Goal: Task Accomplishment & Management: Manage account settings

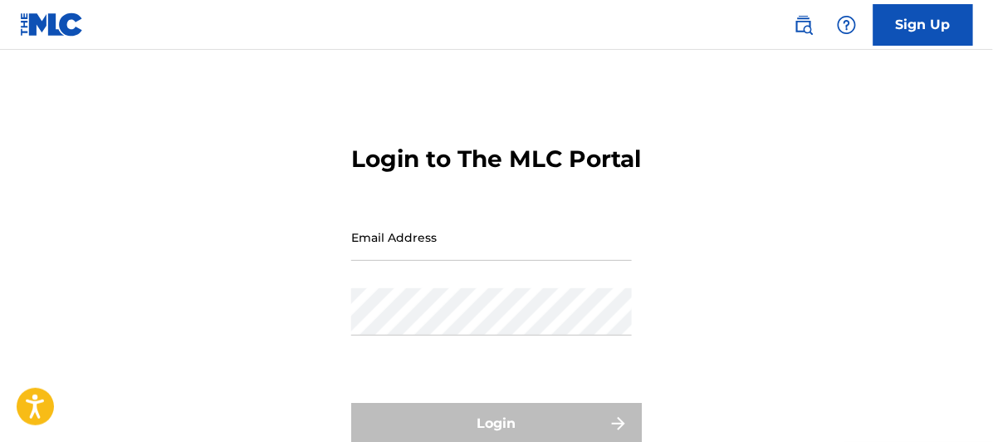
click at [354, 261] on input "Email Address" at bounding box center [491, 236] width 281 height 47
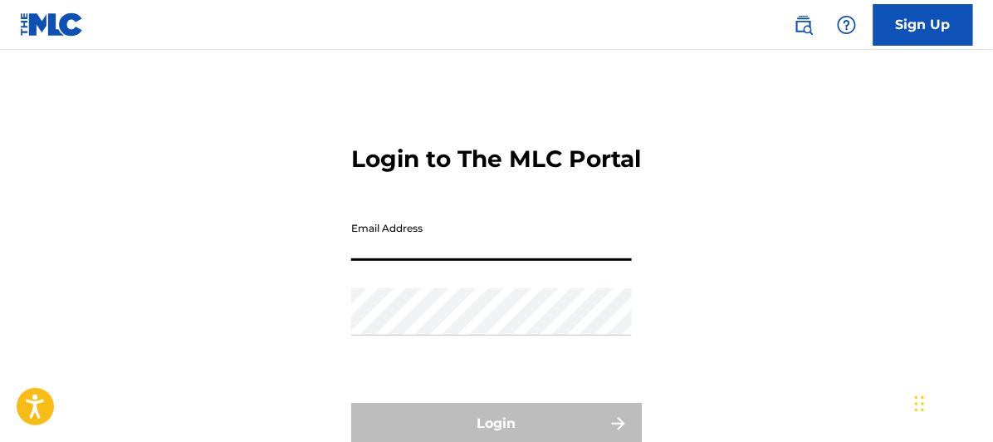
type input "[EMAIL_ADDRESS][DOMAIN_NAME]"
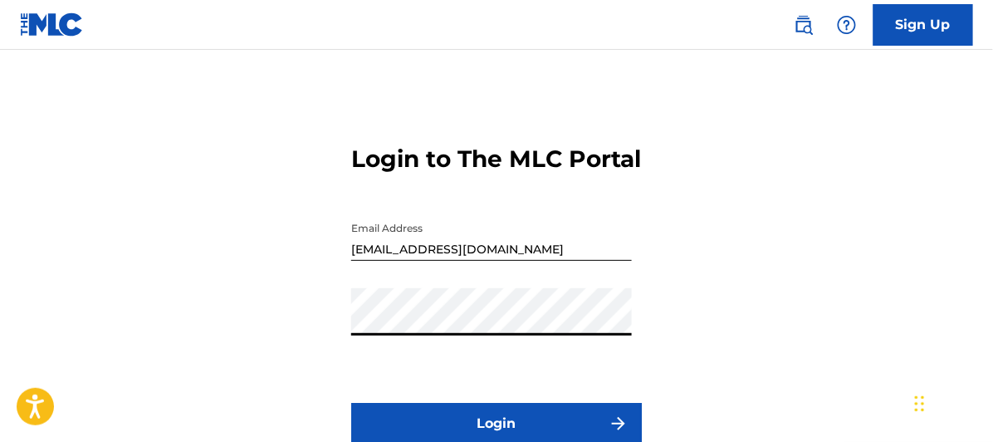
click at [351, 403] on button "Login" at bounding box center [496, 424] width 291 height 42
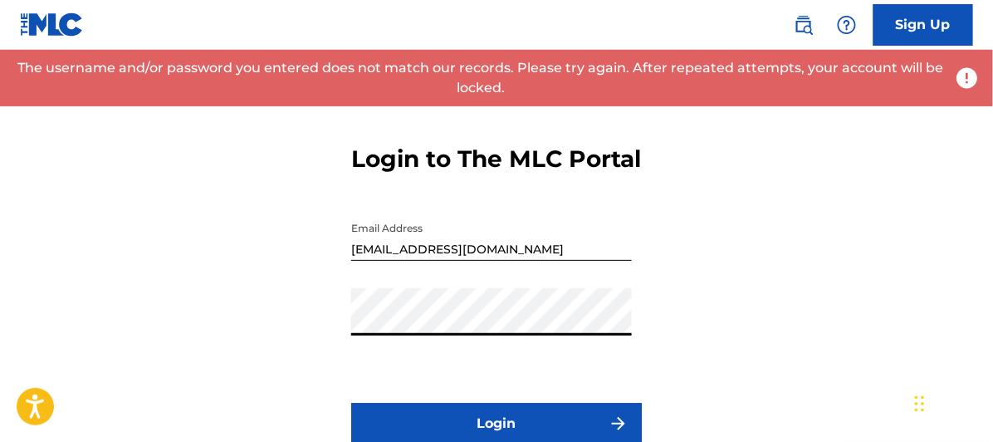
scroll to position [92, 0]
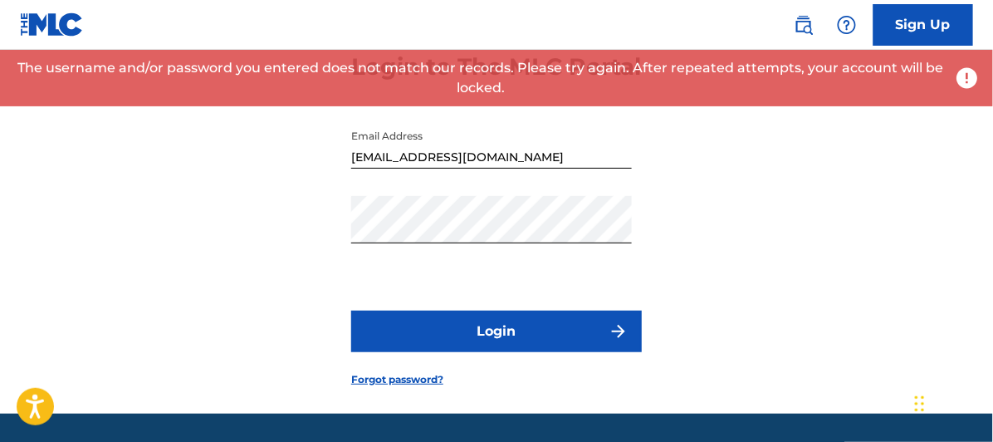
click at [509, 352] on button "Login" at bounding box center [496, 331] width 291 height 42
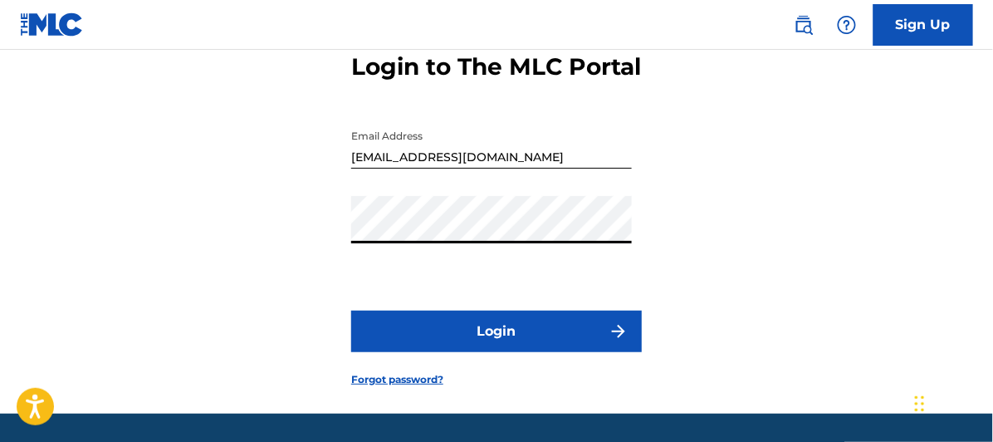
click at [285, 263] on div "Login to The MLC Portal Email Address [EMAIL_ADDRESS][DOMAIN_NAME] Password Log…" at bounding box center [496, 206] width 993 height 414
click at [351, 310] on button "Login" at bounding box center [496, 331] width 291 height 42
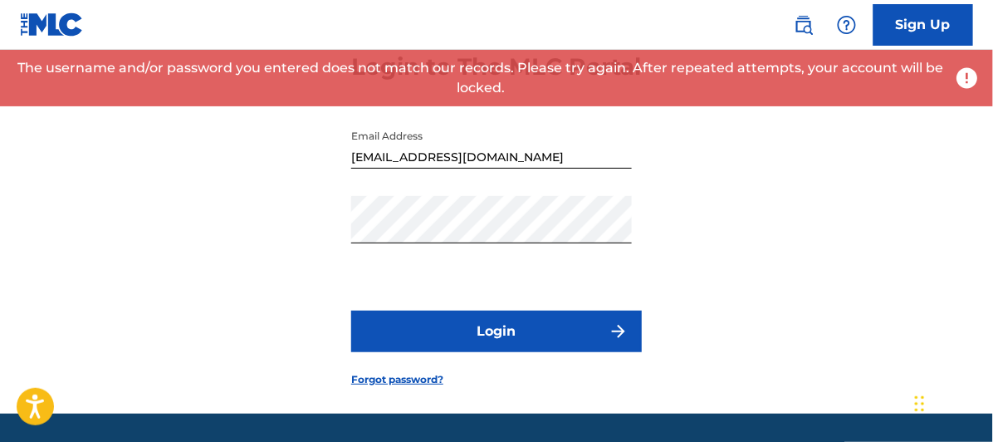
click at [509, 352] on button "Login" at bounding box center [496, 331] width 291 height 42
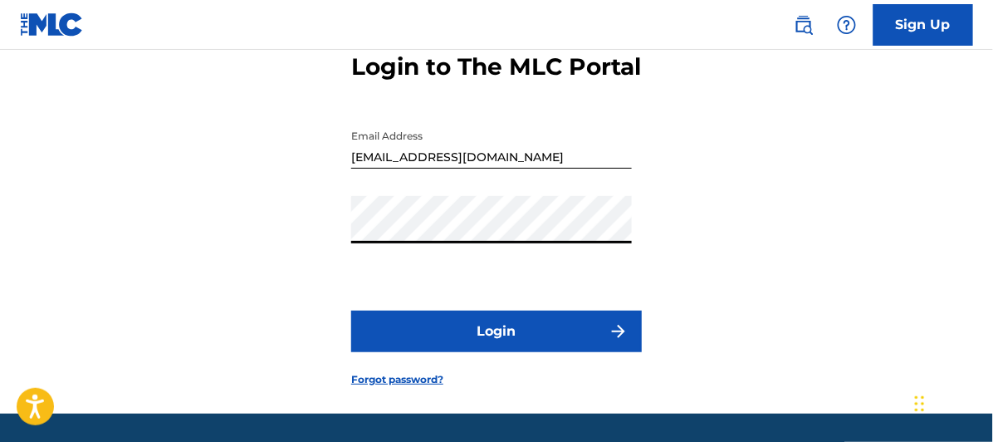
click at [486, 352] on button "Login" at bounding box center [496, 331] width 291 height 42
click at [498, 352] on button "Login" at bounding box center [496, 331] width 291 height 42
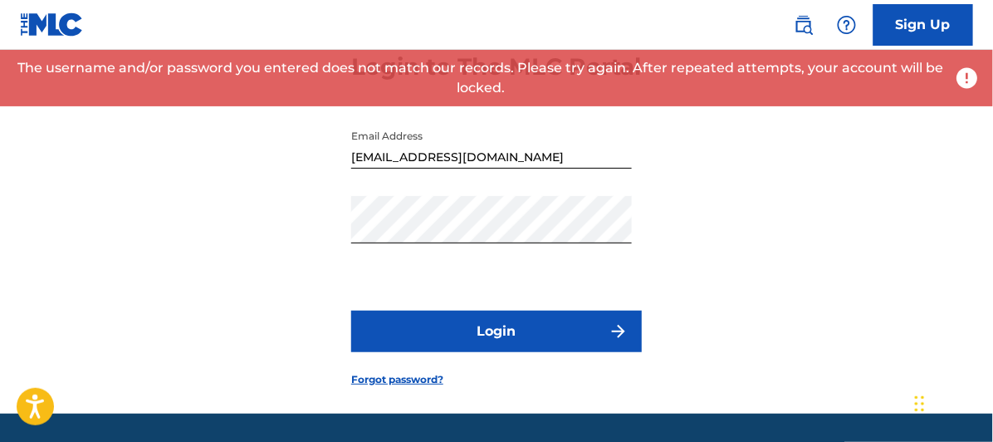
click at [550, 169] on input "[EMAIL_ADDRESS][DOMAIN_NAME]" at bounding box center [491, 144] width 281 height 47
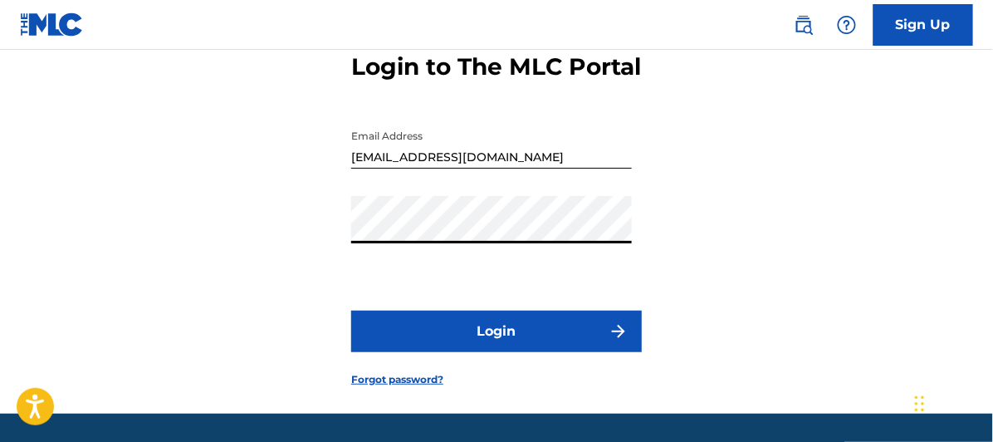
click at [314, 271] on div "Login to The MLC Portal Email Address [EMAIL_ADDRESS][DOMAIN_NAME] Password Log…" at bounding box center [496, 206] width 993 height 414
click at [351, 310] on button "Login" at bounding box center [496, 331] width 291 height 42
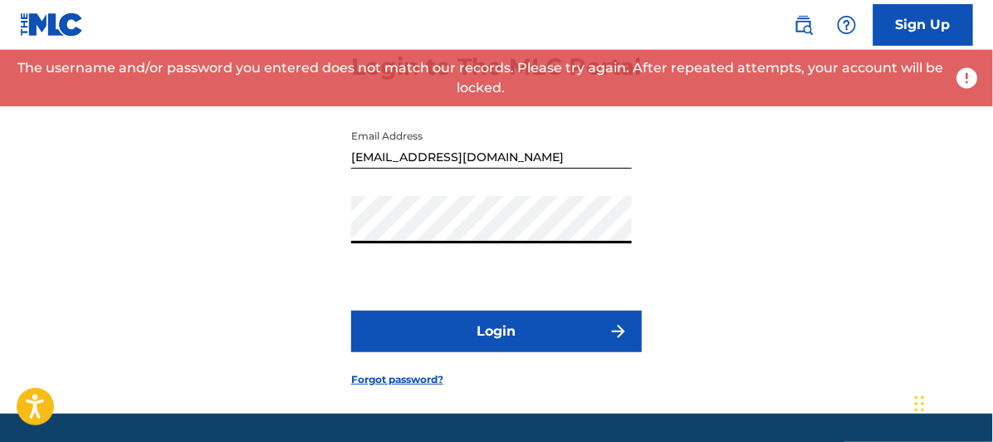
click at [489, 352] on button "Login" at bounding box center [496, 331] width 291 height 42
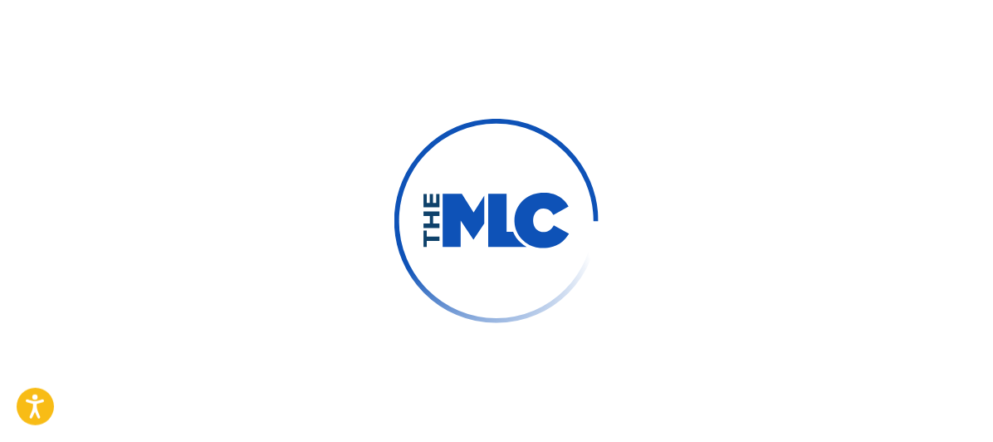
scroll to position [117, 0]
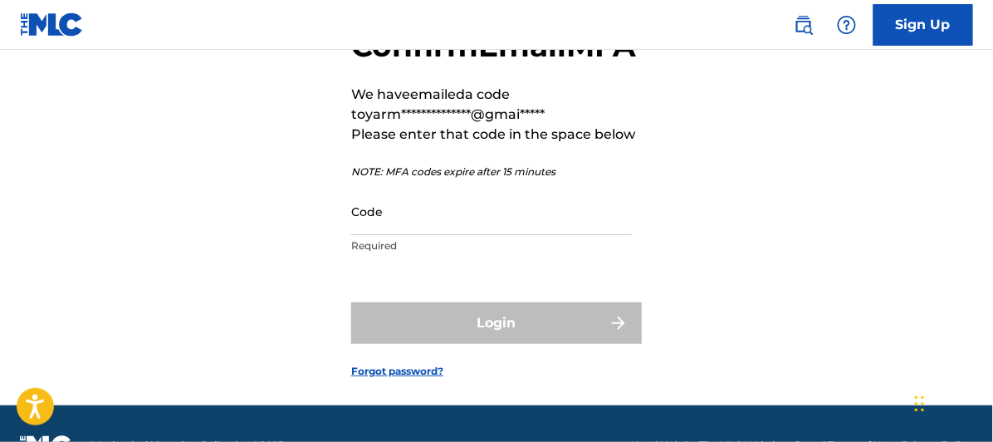
click at [390, 235] on input "Code" at bounding box center [491, 211] width 281 height 47
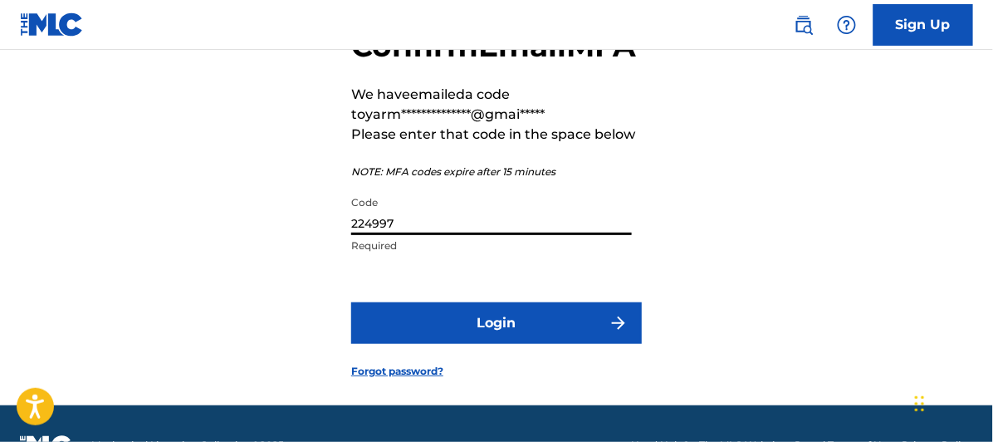
type input "224997"
click at [508, 344] on button "Login" at bounding box center [496, 323] width 291 height 42
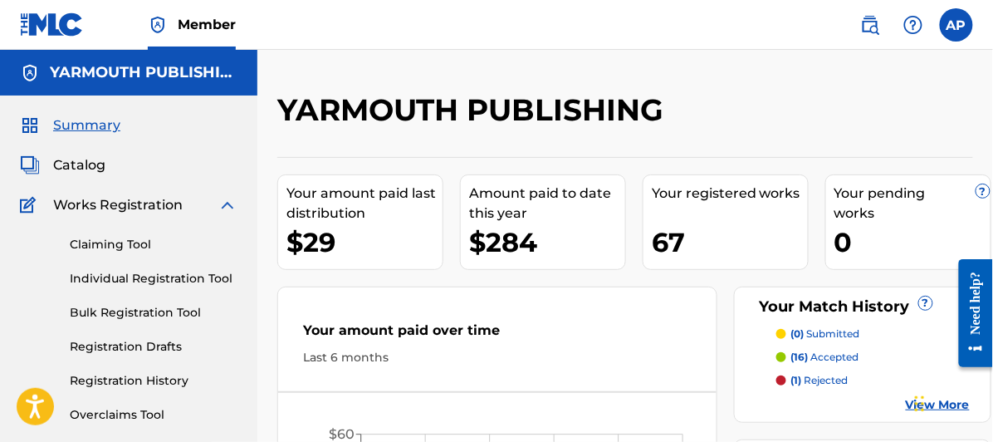
click at [80, 158] on span "Catalog" at bounding box center [79, 165] width 52 height 20
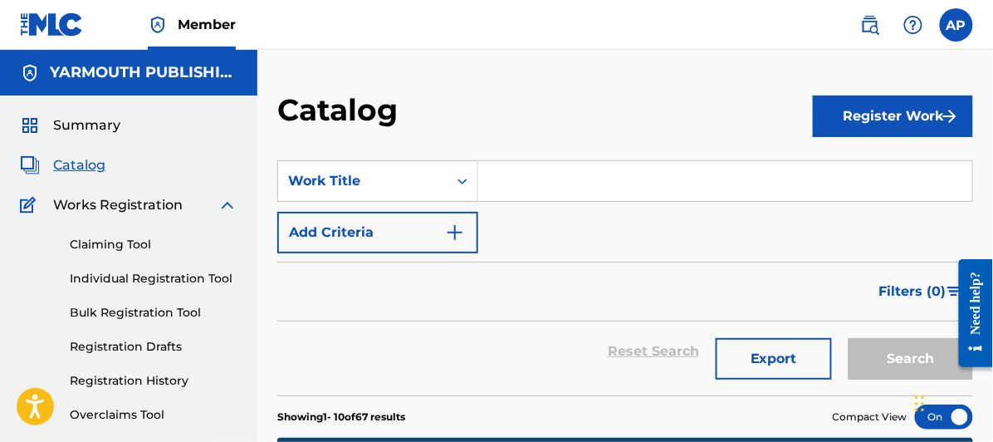
click at [504, 182] on input "Search Form" at bounding box center [725, 181] width 494 height 40
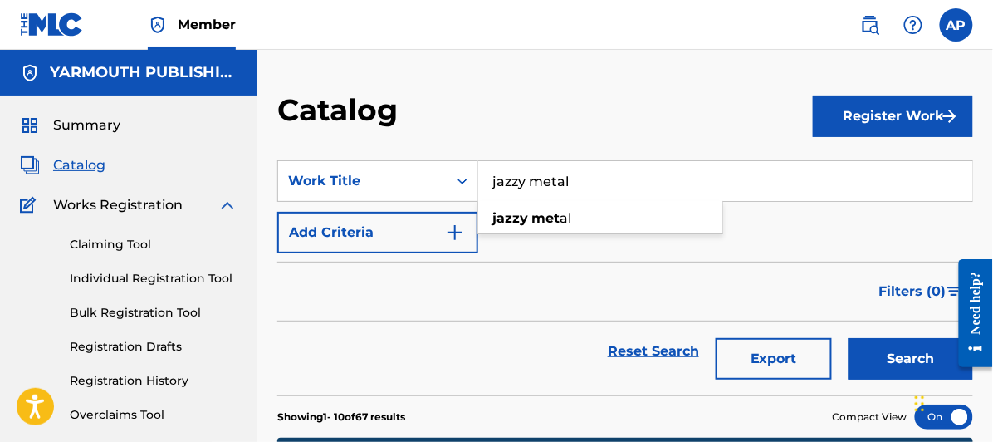
type input "jazzy metal"
click at [848, 338] on button "Search" at bounding box center [910, 359] width 125 height 42
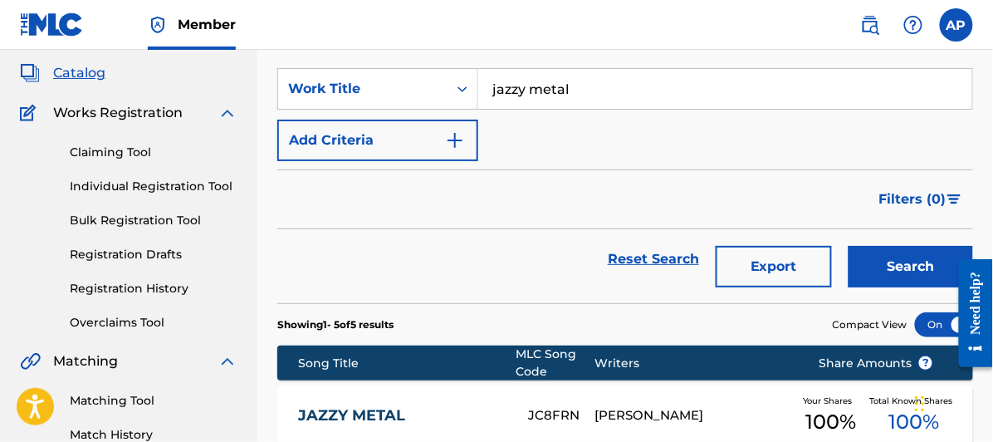
scroll to position [276, 0]
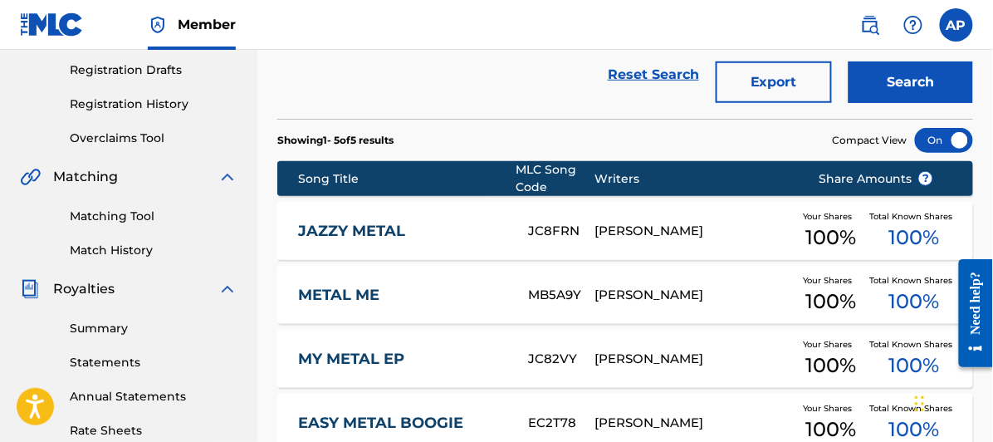
click at [363, 224] on link "JAZZY METAL" at bounding box center [402, 231] width 208 height 19
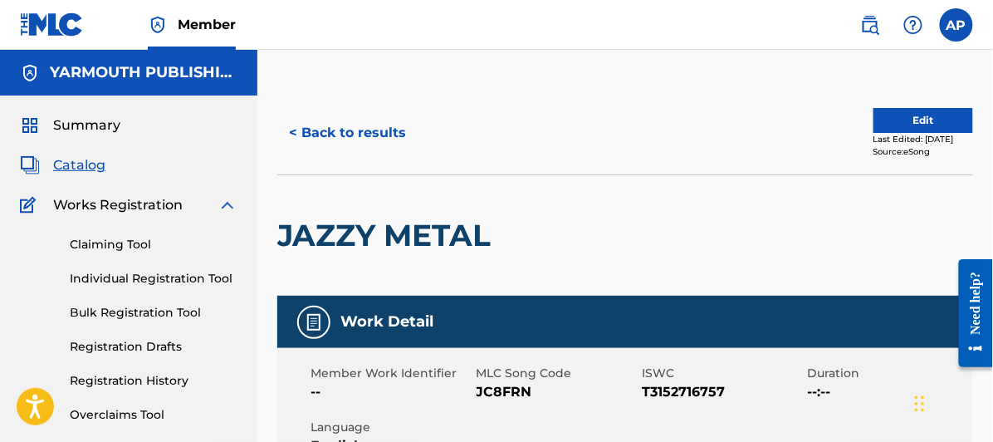
click at [898, 112] on button "Edit" at bounding box center [923, 120] width 100 height 25
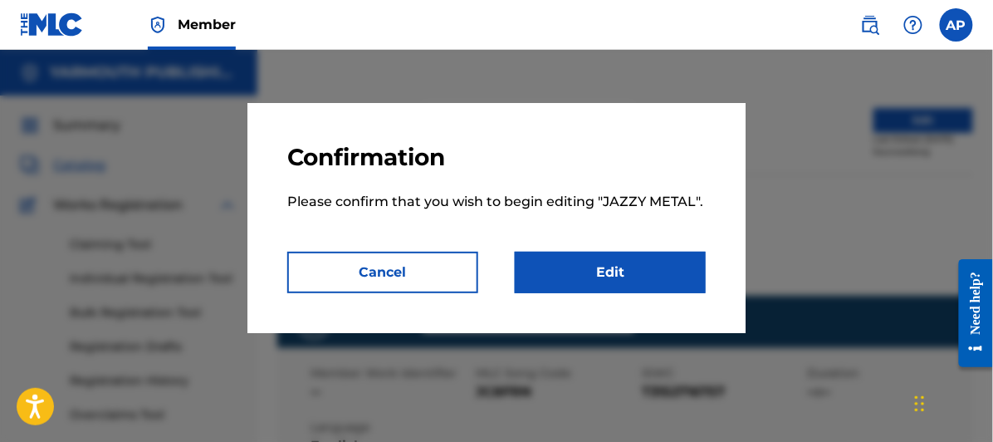
click at [612, 264] on link "Edit" at bounding box center [610, 273] width 191 height 42
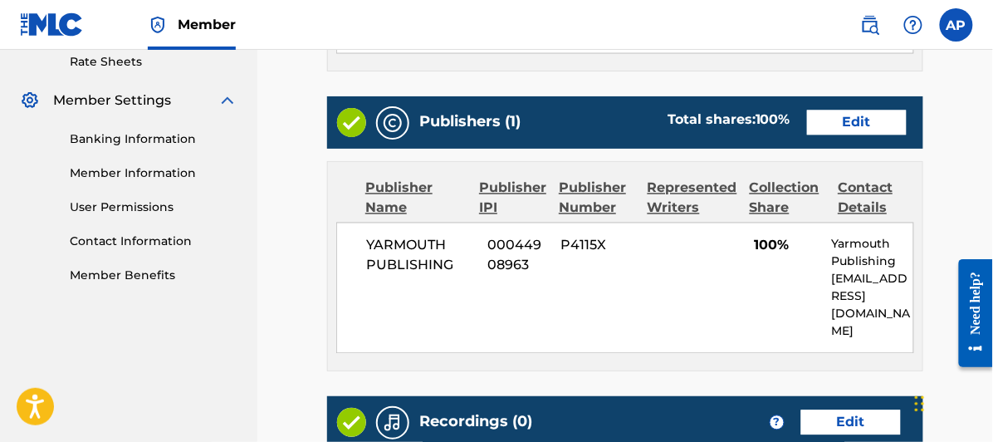
scroll to position [830, 0]
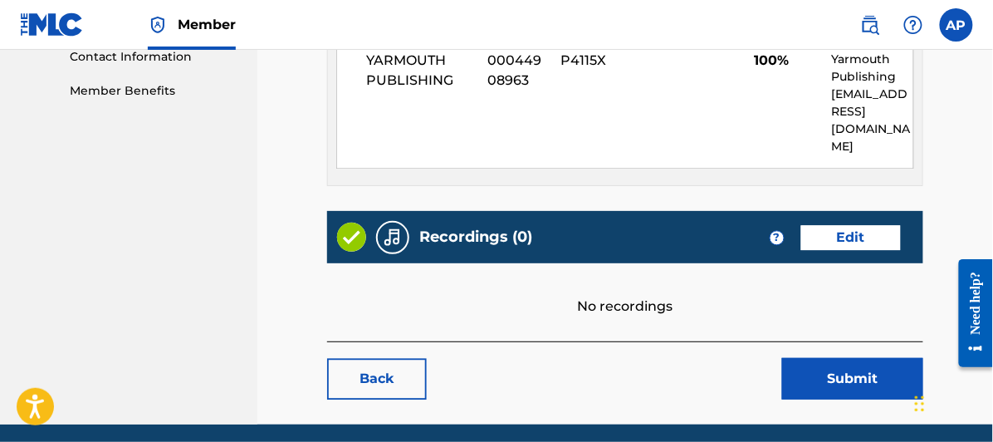
click at [844, 225] on link "Edit" at bounding box center [851, 237] width 100 height 25
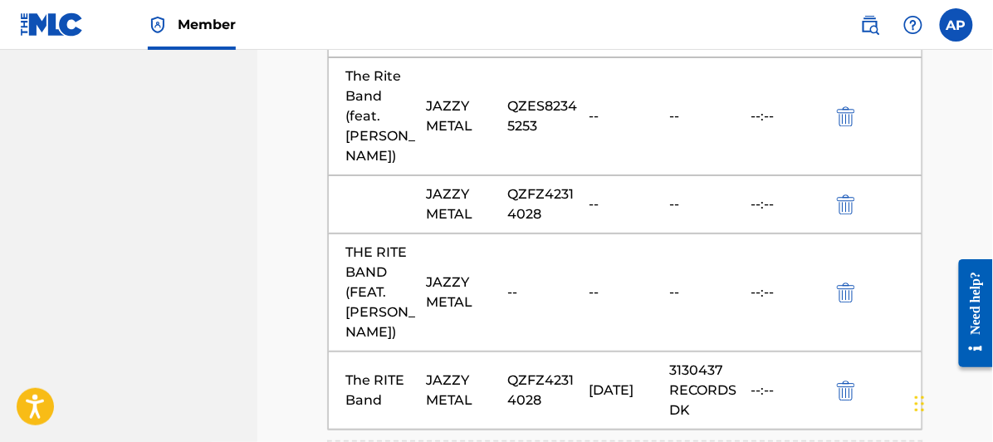
scroll to position [1178, 0]
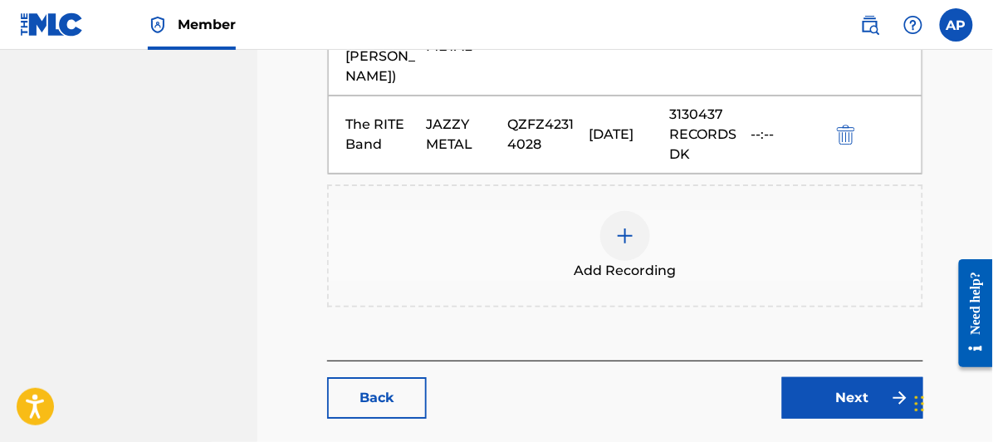
click at [625, 226] on img at bounding box center [625, 236] width 20 height 20
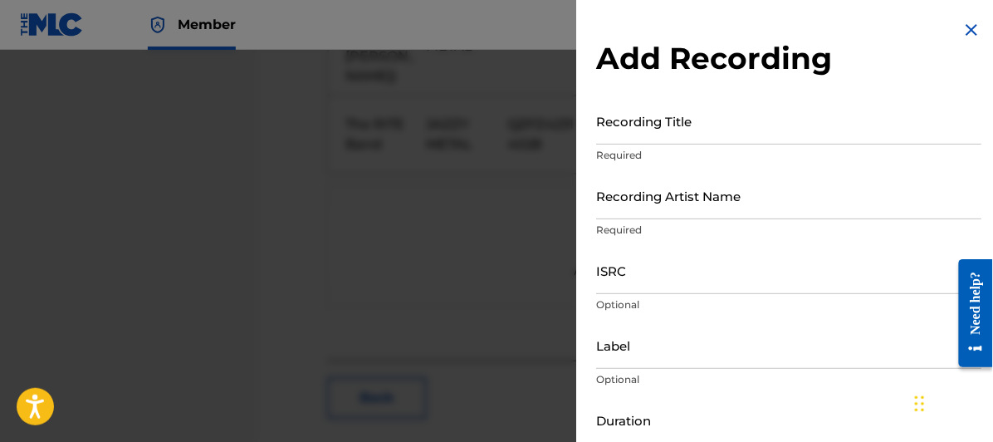
click at [616, 134] on input "Recording Title" at bounding box center [788, 120] width 385 height 47
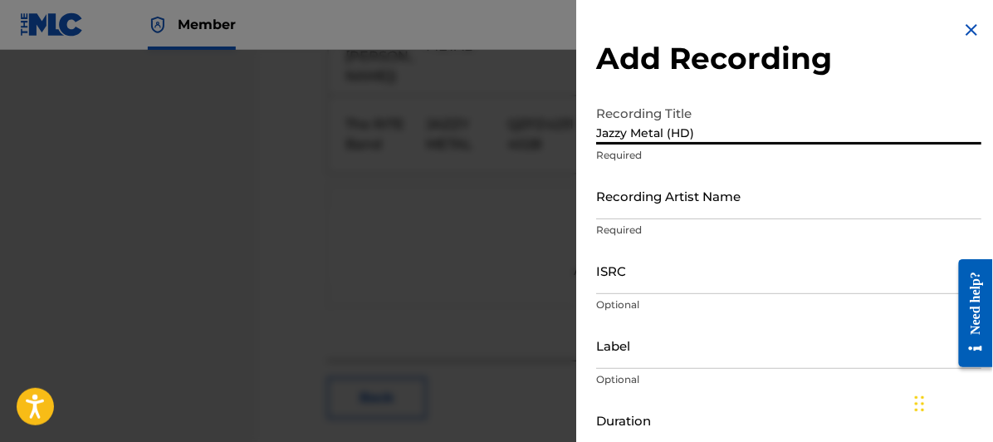
type input "Jazzy Metal (HD)"
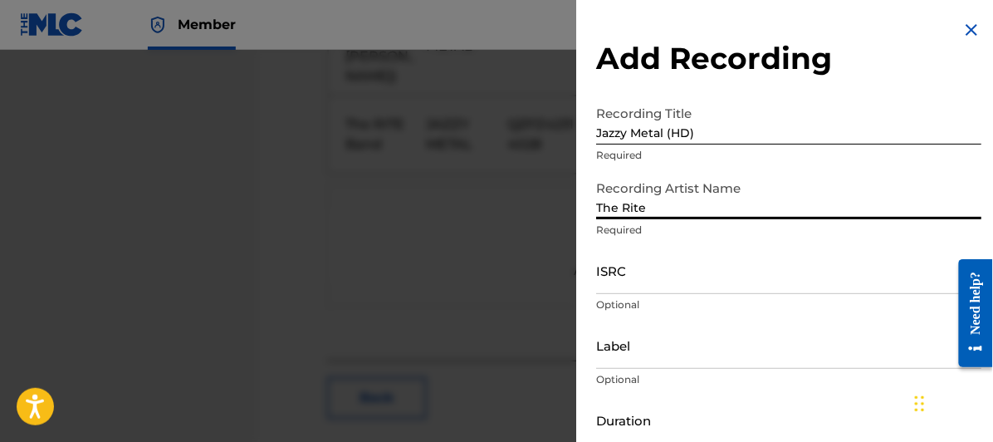
type input "The RITE Band (feat. [PERSON_NAME])"
type input "The RITE Band"
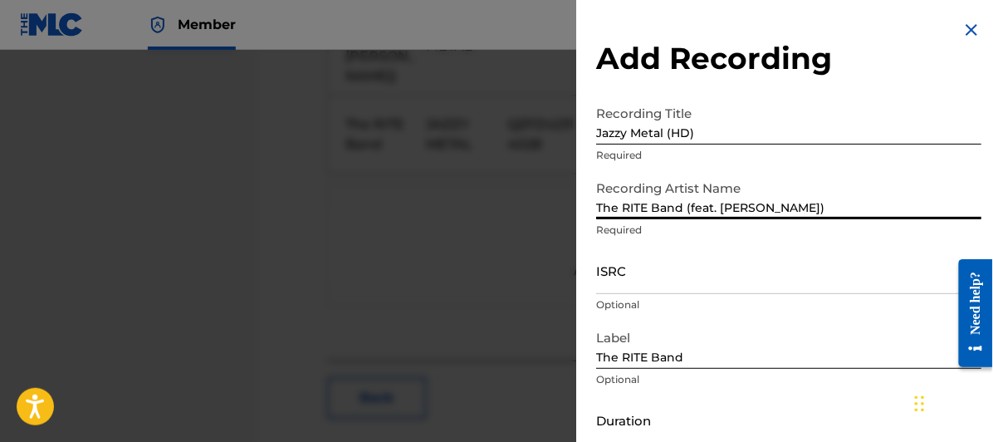
click at [618, 283] on input "ISRC" at bounding box center [788, 270] width 385 height 47
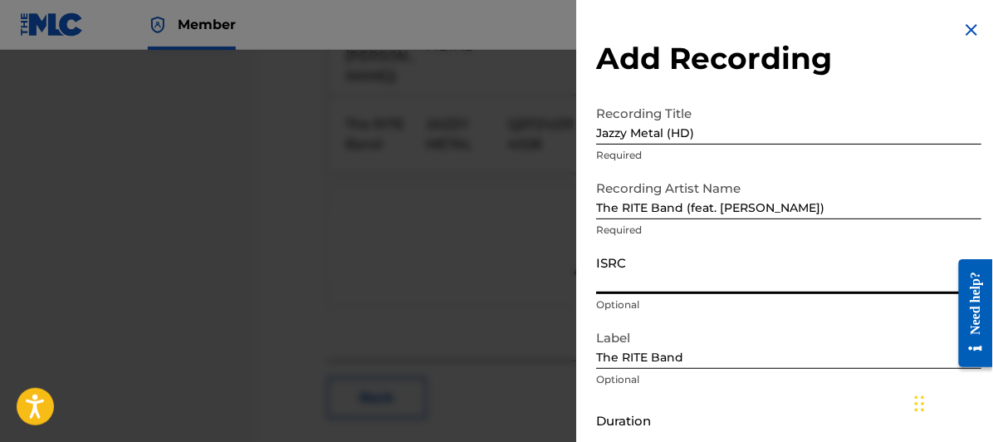
paste input "QZES82345253"
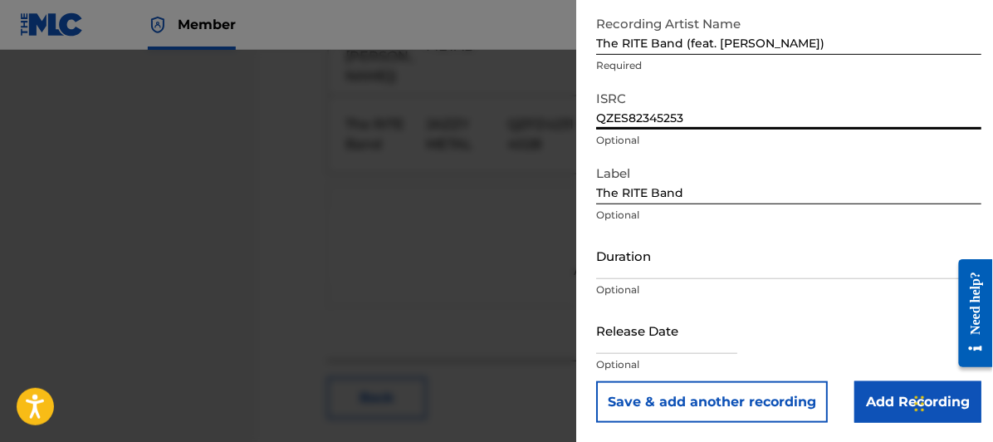
type input "QZES82345253"
click at [623, 336] on input "text" at bounding box center [666, 329] width 141 height 47
select select "7"
select select "2025"
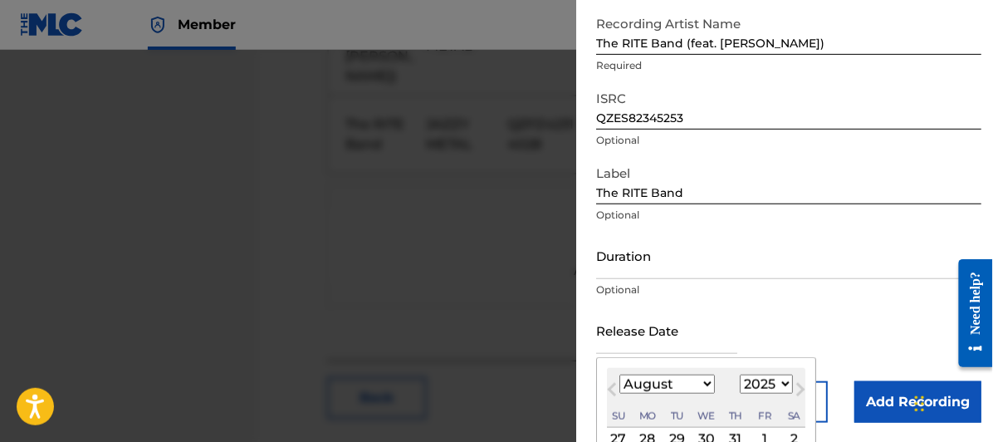
scroll to position [319, 0]
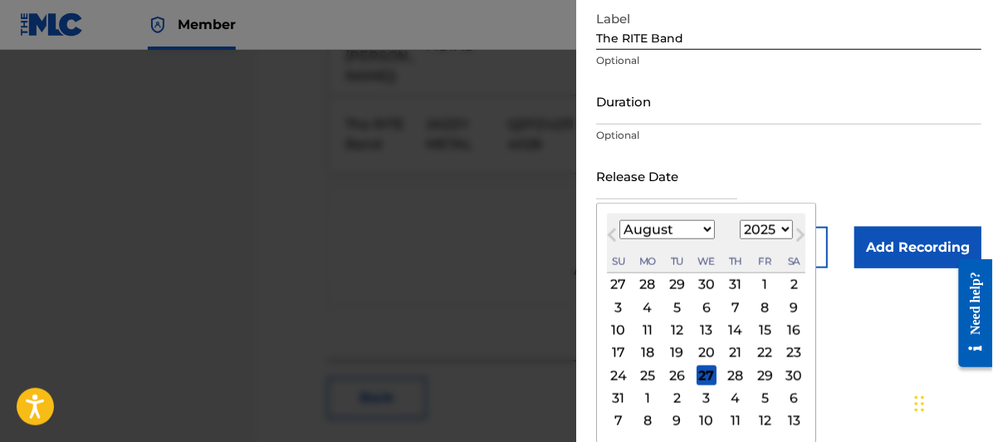
click at [708, 371] on div "27" at bounding box center [707, 375] width 20 height 20
type input "[DATE]"
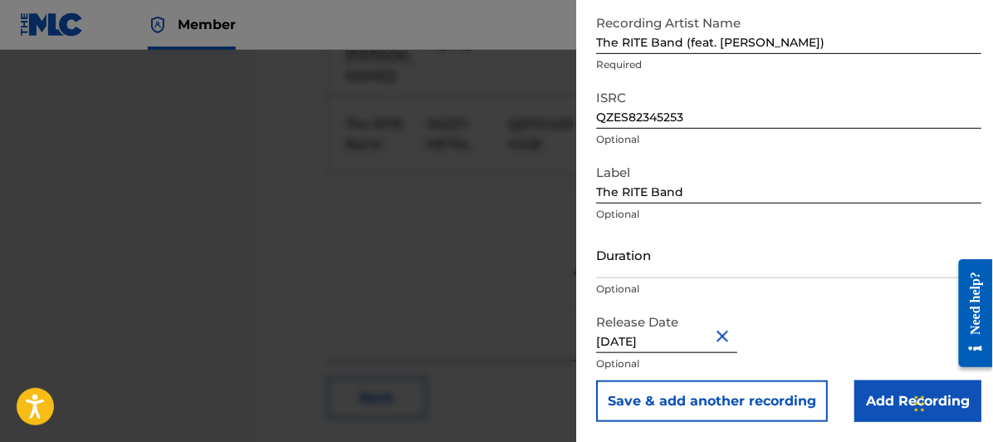
scroll to position [164, 0]
click at [899, 398] on input "Add Recording" at bounding box center [917, 402] width 127 height 42
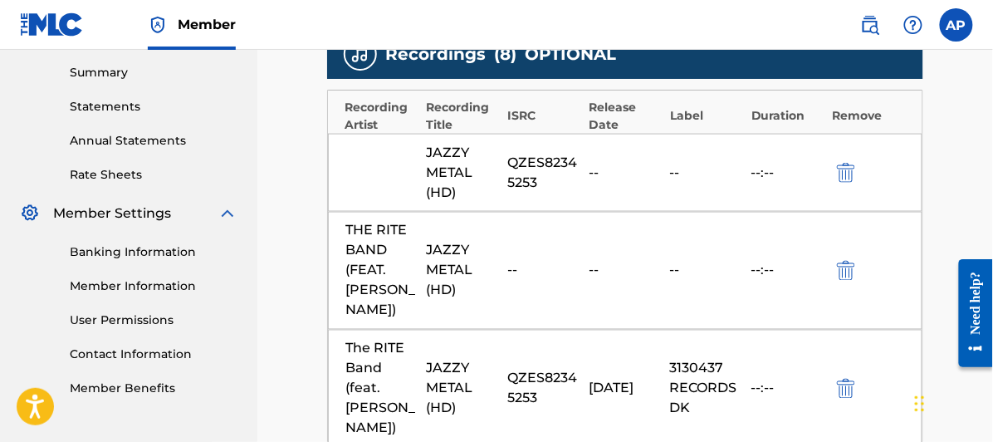
scroll to position [624, 0]
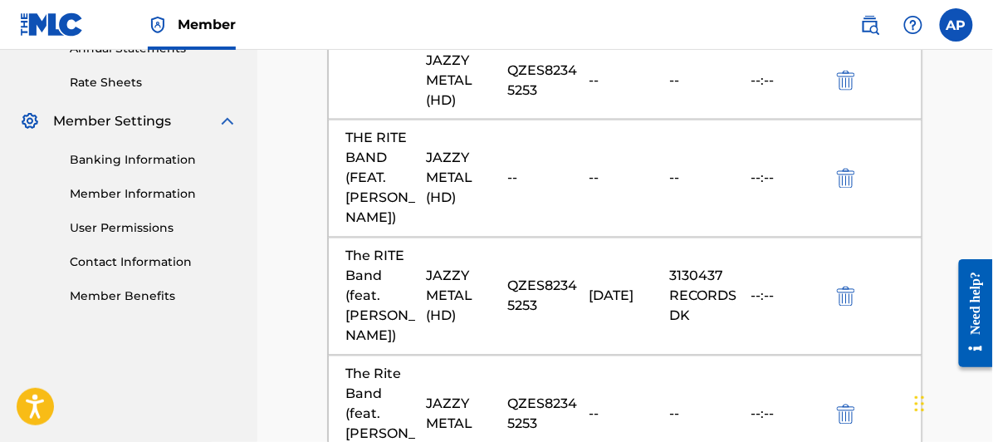
click at [847, 74] on img "submit" at bounding box center [846, 81] width 18 height 20
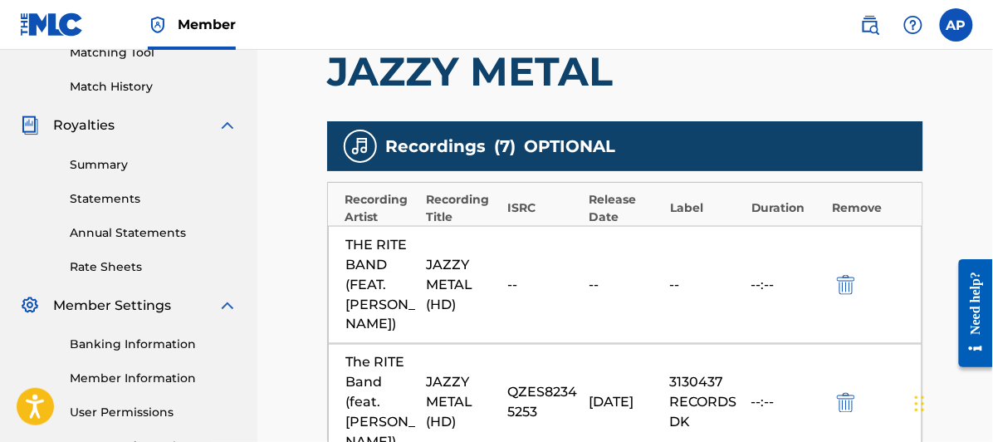
scroll to position [532, 0]
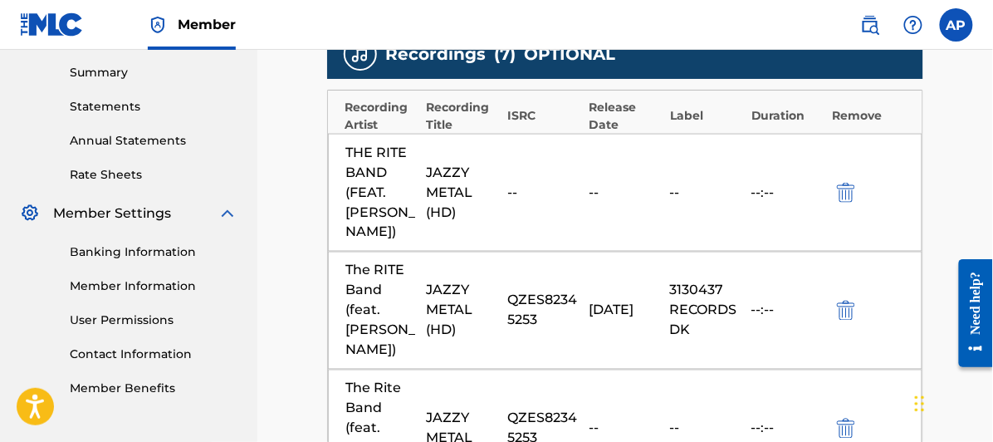
click at [845, 183] on img "submit" at bounding box center [846, 193] width 18 height 20
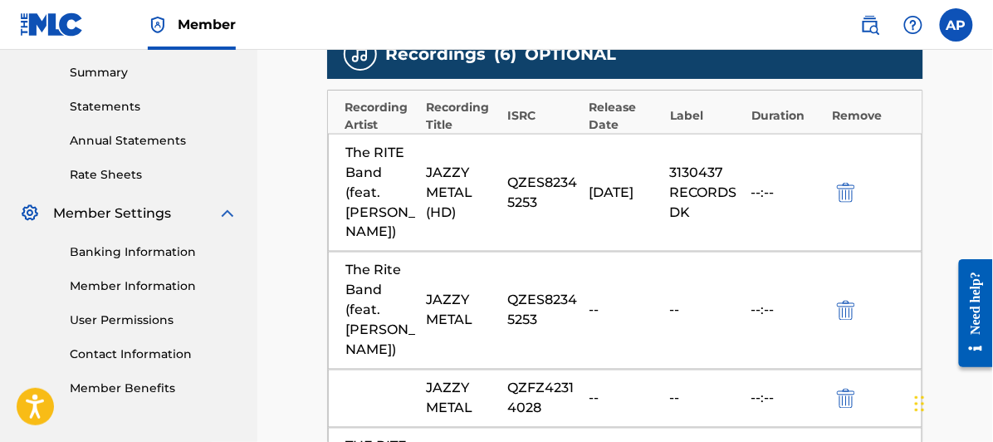
click at [846, 301] on img "submit" at bounding box center [846, 311] width 18 height 20
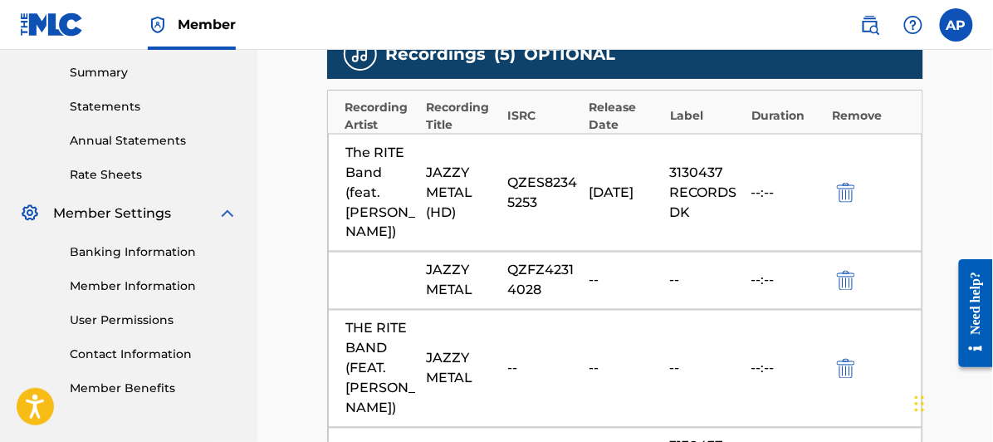
scroll to position [624, 0]
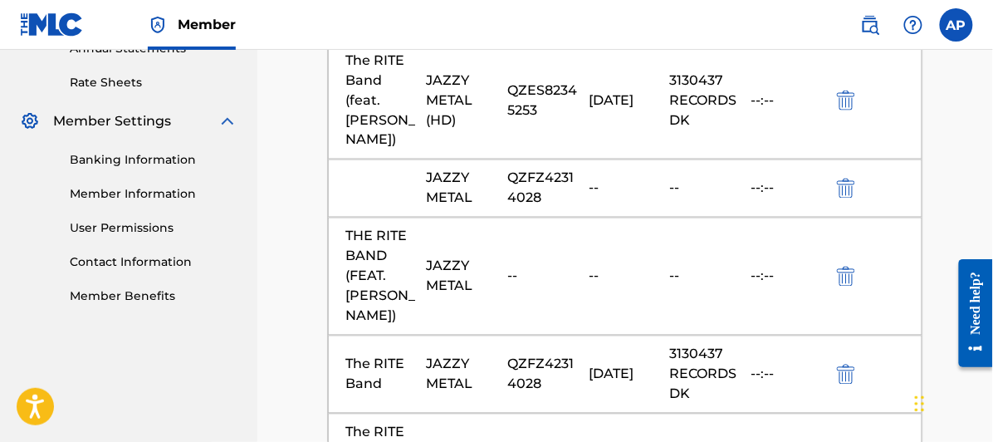
click at [844, 266] on img "submit" at bounding box center [846, 276] width 18 height 20
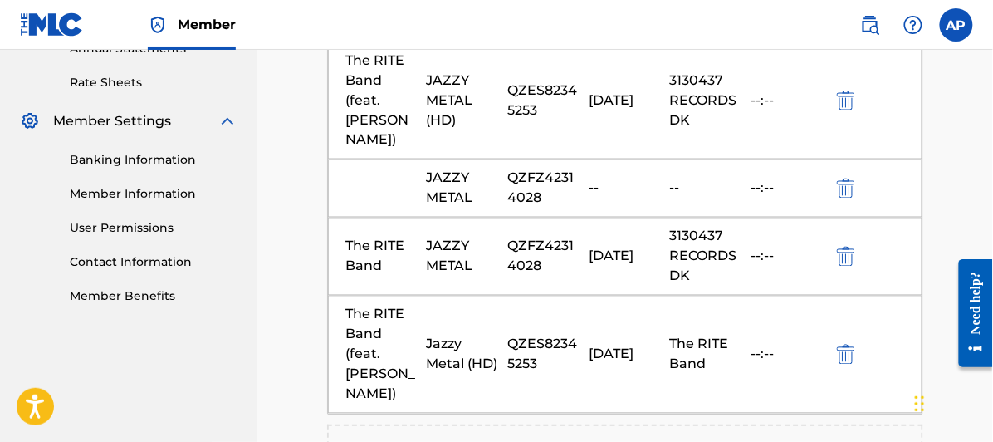
click at [843, 247] on img "submit" at bounding box center [846, 257] width 18 height 20
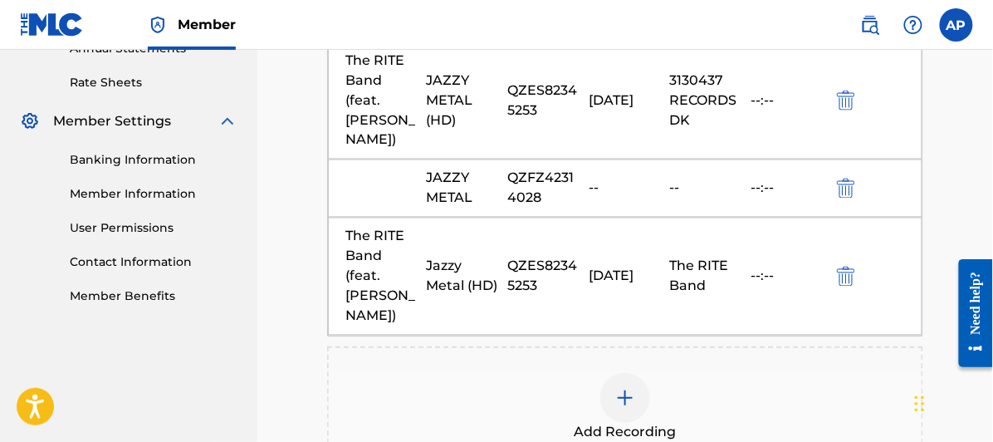
scroll to position [826, 0]
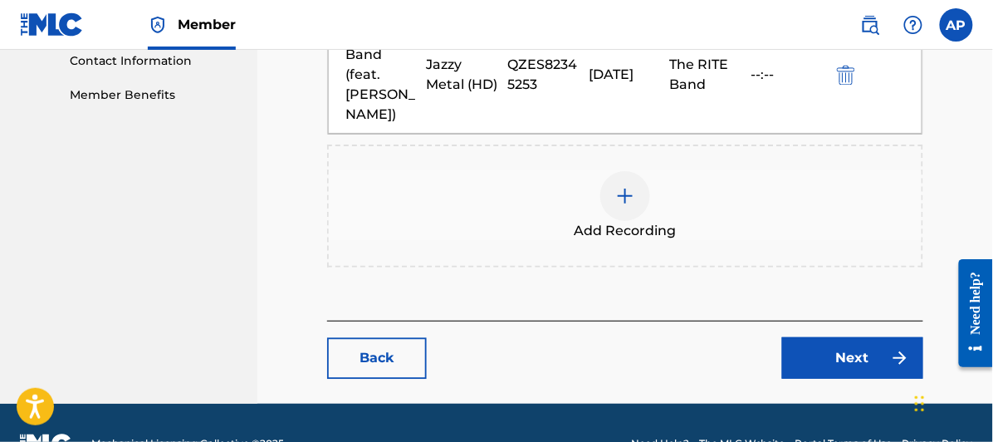
click at [862, 337] on link "Next" at bounding box center [852, 358] width 141 height 42
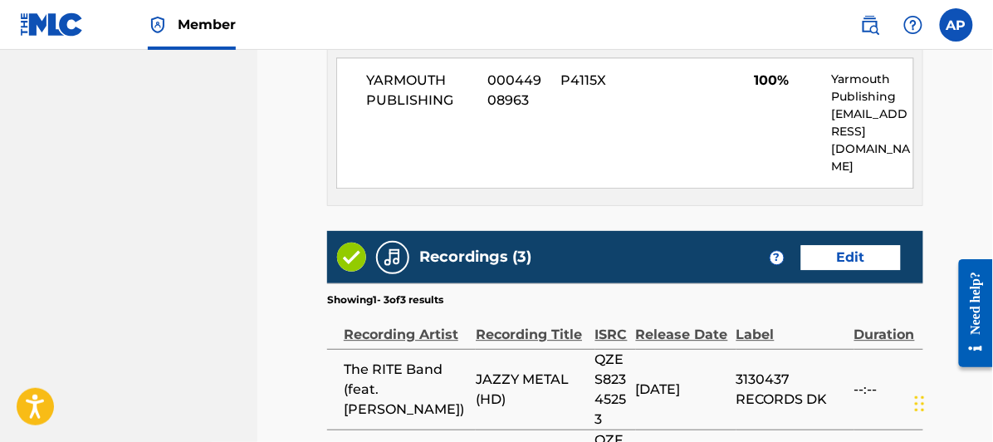
scroll to position [1238, 0]
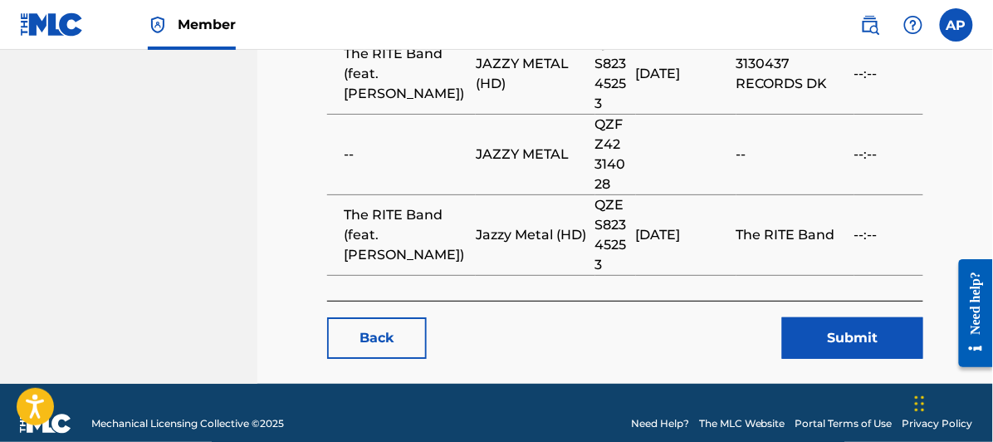
click at [851, 317] on button "Submit" at bounding box center [852, 338] width 141 height 42
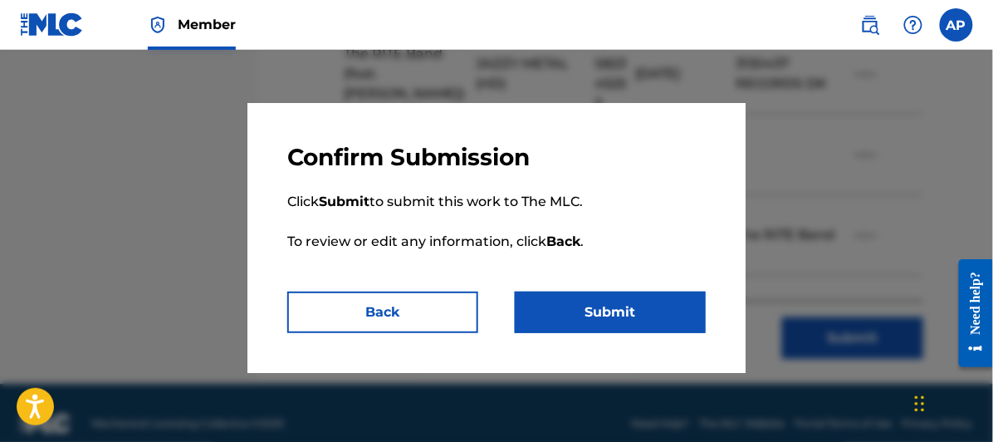
click at [623, 304] on button "Submit" at bounding box center [610, 312] width 191 height 42
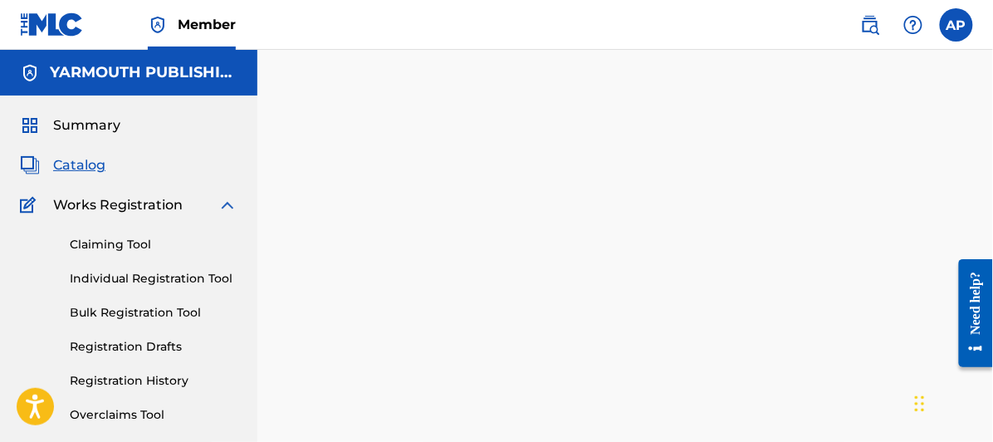
click at [77, 164] on span "Catalog" at bounding box center [79, 165] width 52 height 20
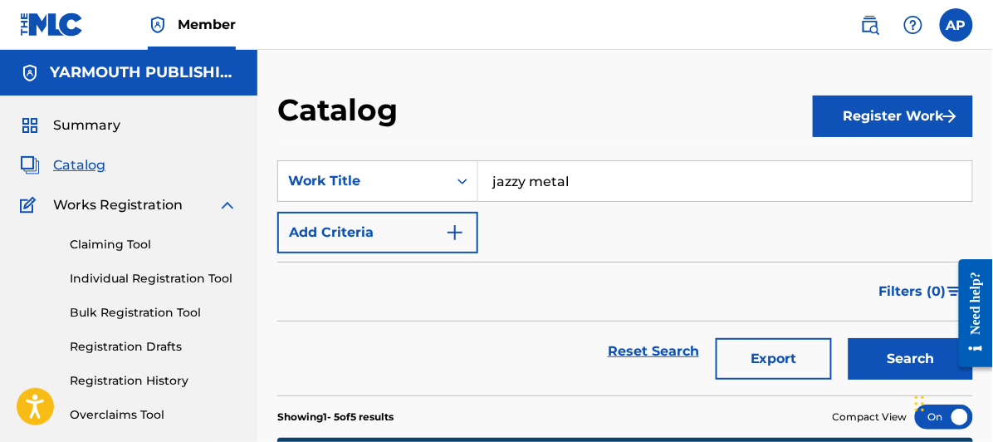
scroll to position [276, 0]
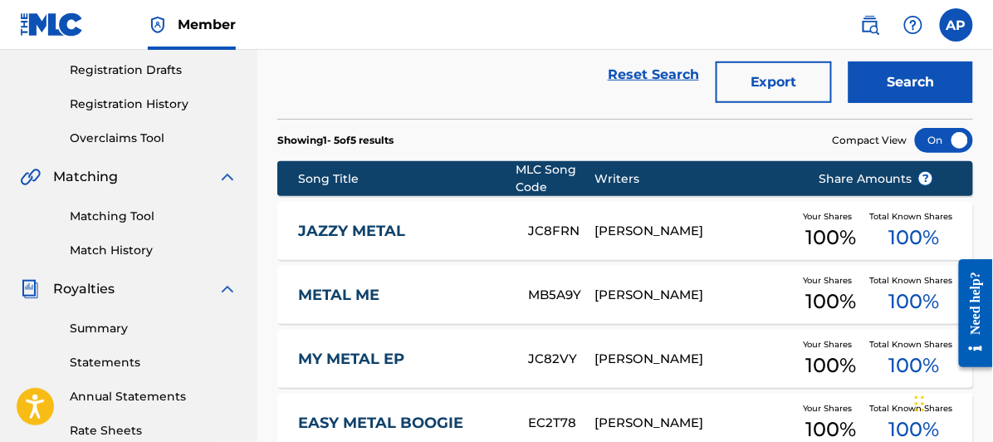
click at [357, 226] on link "JAZZY METAL" at bounding box center [402, 231] width 208 height 19
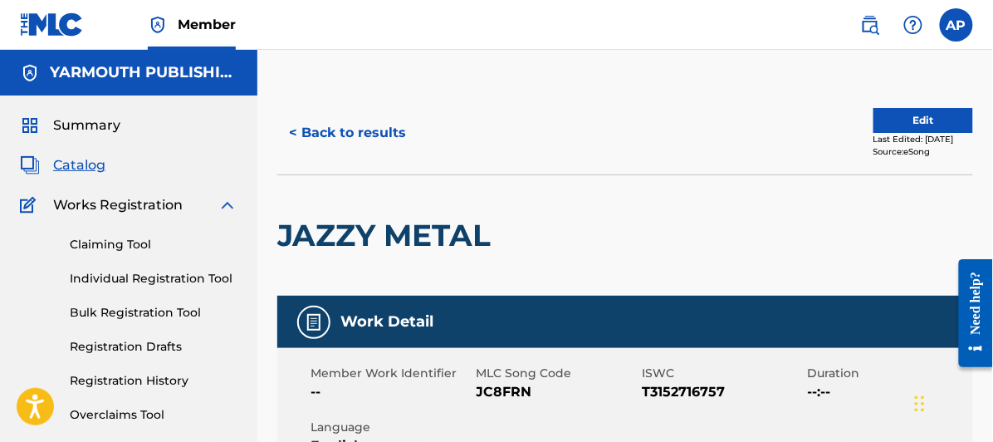
click at [903, 113] on button "Edit" at bounding box center [923, 120] width 100 height 25
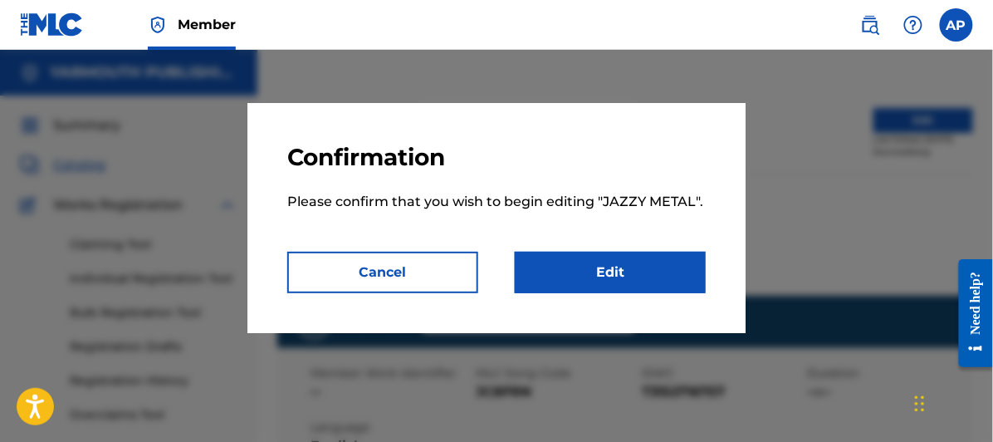
click at [618, 264] on link "Edit" at bounding box center [610, 273] width 191 height 42
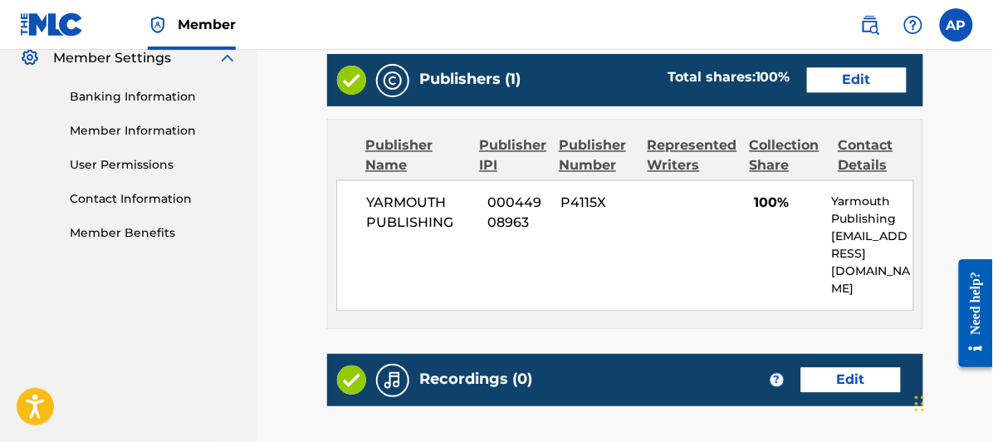
scroll to position [780, 0]
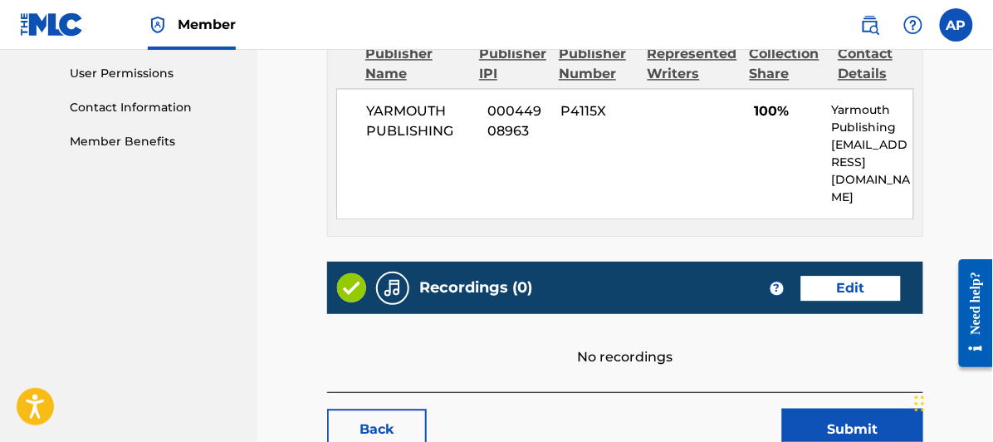
click at [848, 276] on link "Edit" at bounding box center [851, 288] width 100 height 25
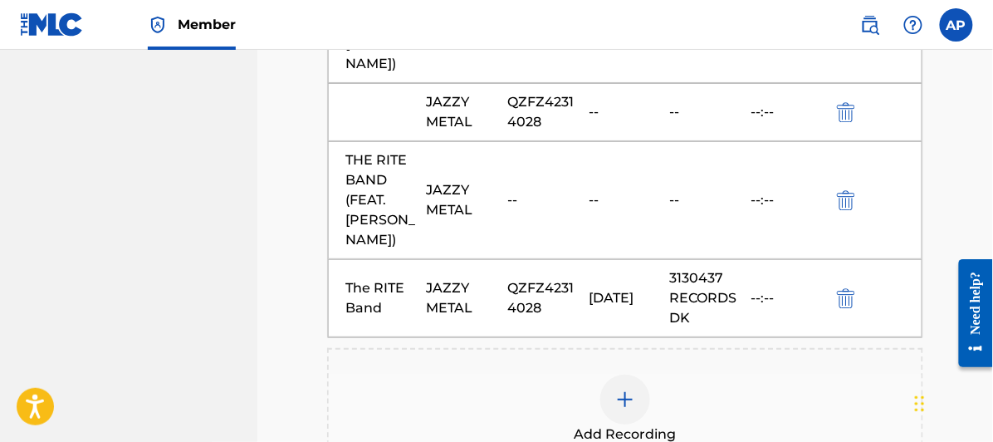
scroll to position [1178, 0]
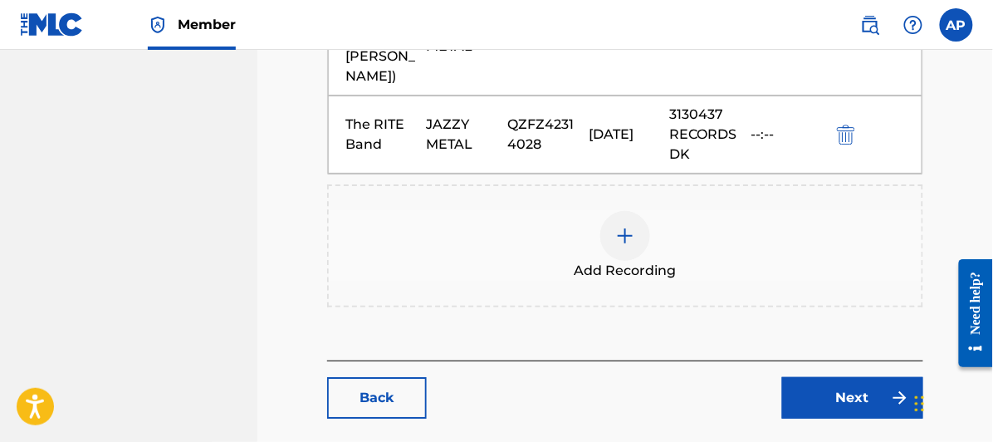
click at [367, 377] on link "Back" at bounding box center [377, 398] width 100 height 42
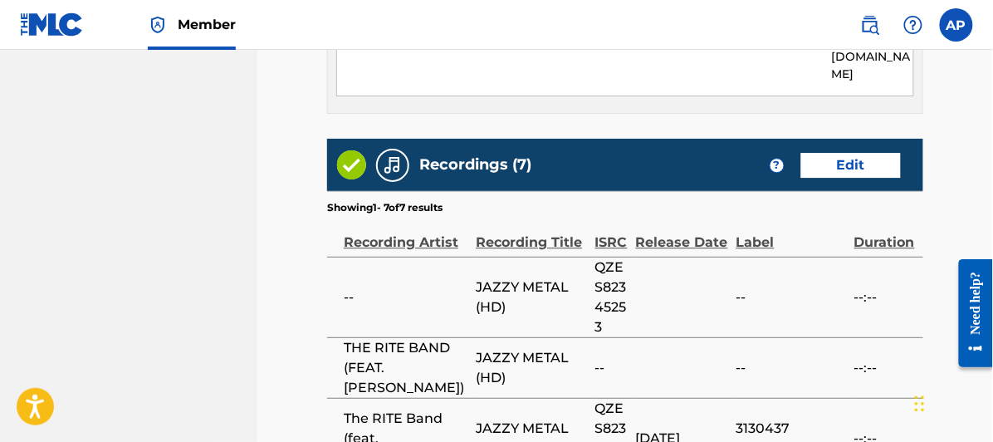
scroll to position [1475, 0]
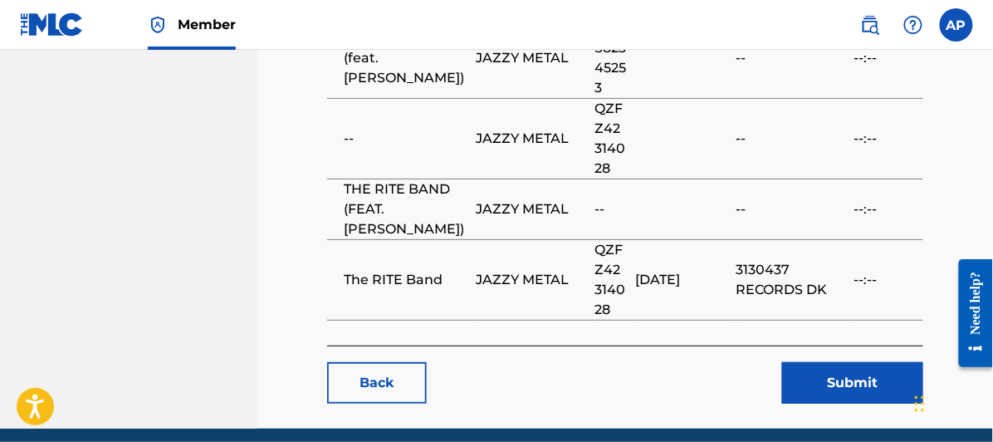
click at [382, 362] on link "Back" at bounding box center [377, 383] width 100 height 42
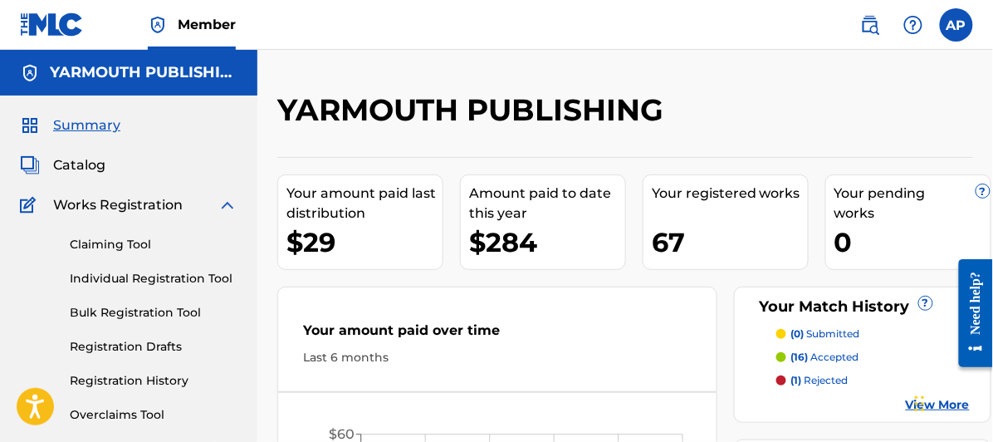
click at [66, 163] on span "Catalog" at bounding box center [79, 165] width 52 height 20
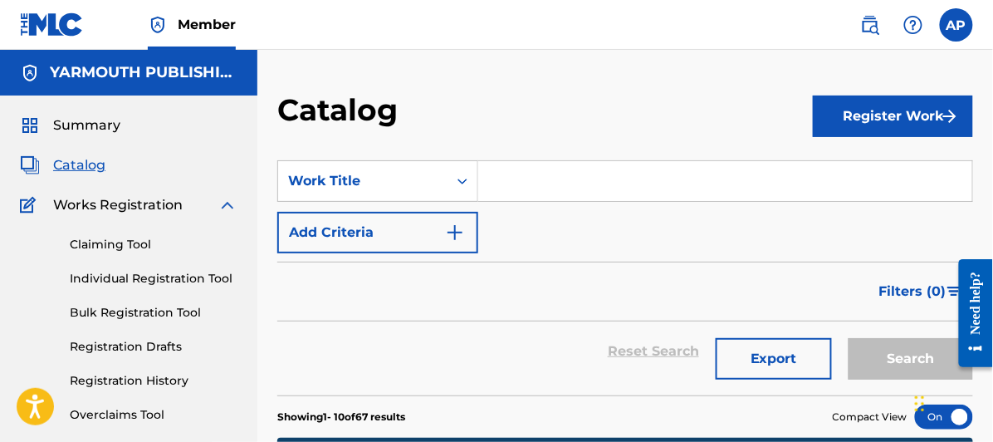
click at [511, 183] on input "Search Form" at bounding box center [725, 181] width 494 height 40
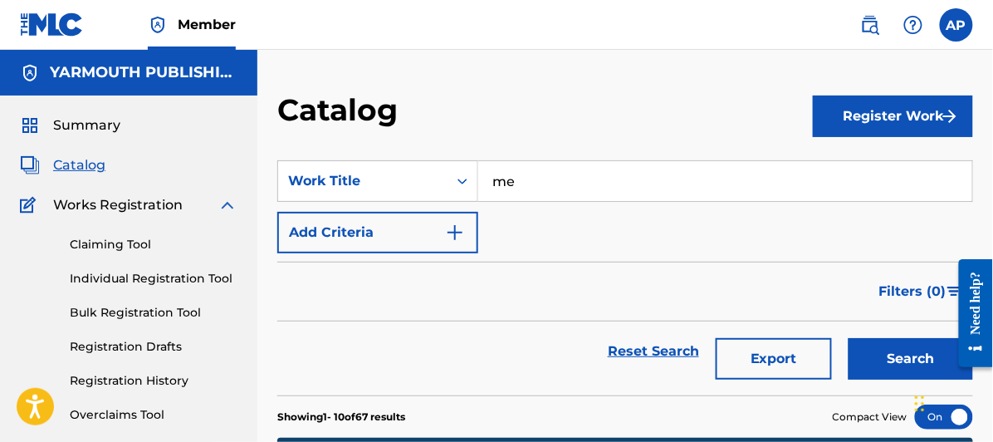
type input "m"
type input "mew"
